Goal: Task Accomplishment & Management: Use online tool/utility

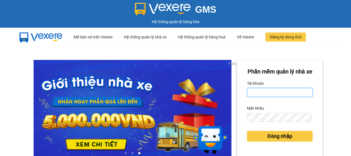
click at [266, 97] on input "Tài khoản" at bounding box center [280, 92] width 66 height 9
type input "kimphuc.binhtam"
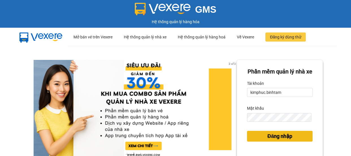
click at [280, 140] on span "Đăng nhập" at bounding box center [279, 136] width 25 height 8
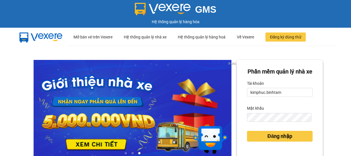
click at [280, 145] on body "GMS Hệ thống quản lý hàng hóa ··· Mở bán vé trên Vexere ··· Hệ thống quản lý nh…" at bounding box center [175, 78] width 351 height 156
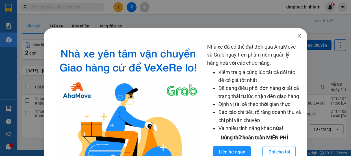
click at [297, 38] on icon "close" at bounding box center [299, 36] width 5 height 5
